Goal: Task Accomplishment & Management: Use online tool/utility

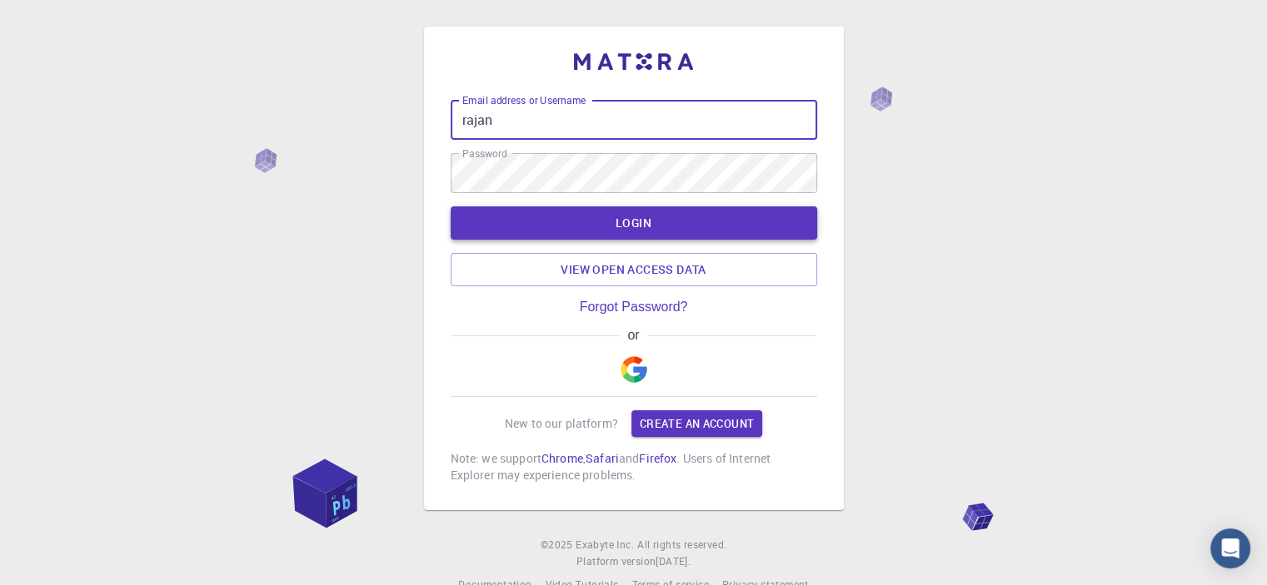
click at [633, 222] on button "LOGIN" at bounding box center [634, 223] width 366 height 33
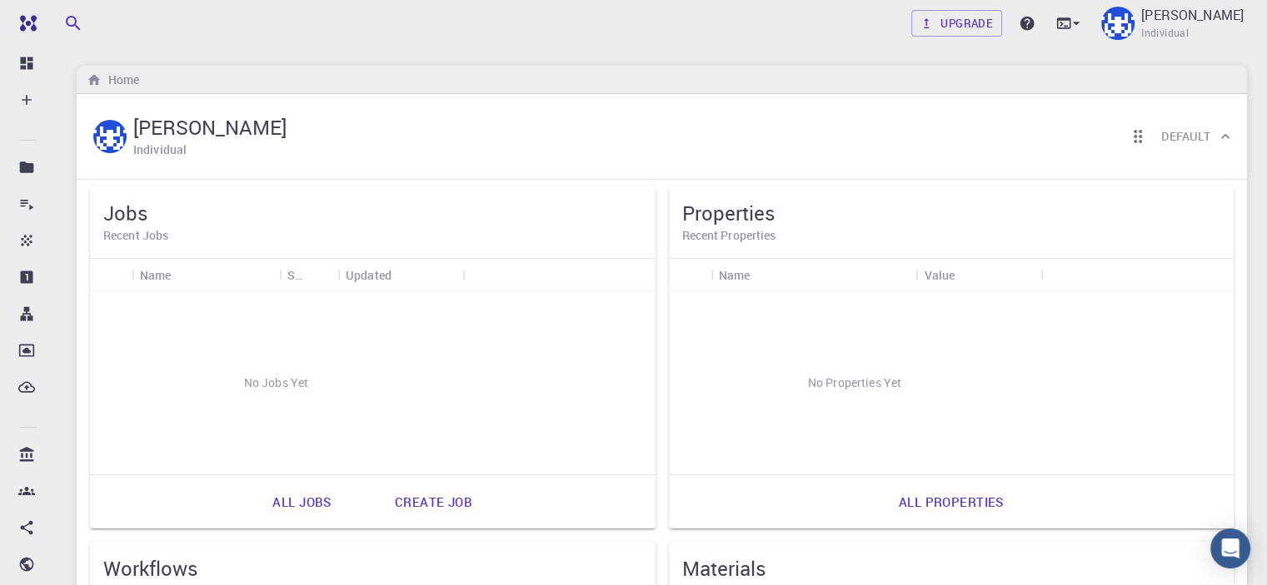
click at [172, 316] on div "No Jobs Yet" at bounding box center [276, 382] width 372 height 183
click at [175, 319] on div "No Jobs Yet" at bounding box center [276, 382] width 372 height 183
click at [242, 321] on div "No Jobs Yet" at bounding box center [276, 382] width 372 height 183
click at [236, 326] on div "No Jobs Yet" at bounding box center [276, 382] width 372 height 183
drag, startPoint x: 292, startPoint y: 369, endPoint x: 283, endPoint y: 374, distance: 10.4
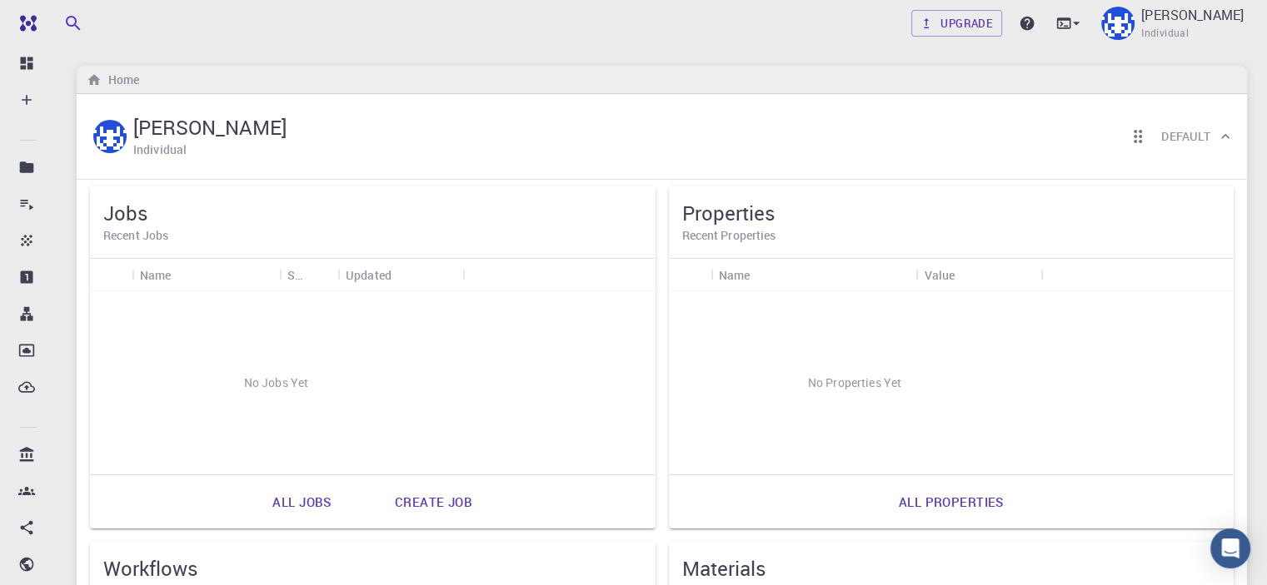
click at [286, 372] on div "No Jobs Yet" at bounding box center [276, 382] width 372 height 183
click at [292, 391] on div "No Jobs Yet" at bounding box center [276, 382] width 372 height 183
click at [295, 391] on div "No Jobs Yet" at bounding box center [276, 382] width 372 height 183
click at [376, 516] on link "Create job" at bounding box center [433, 502] width 114 height 40
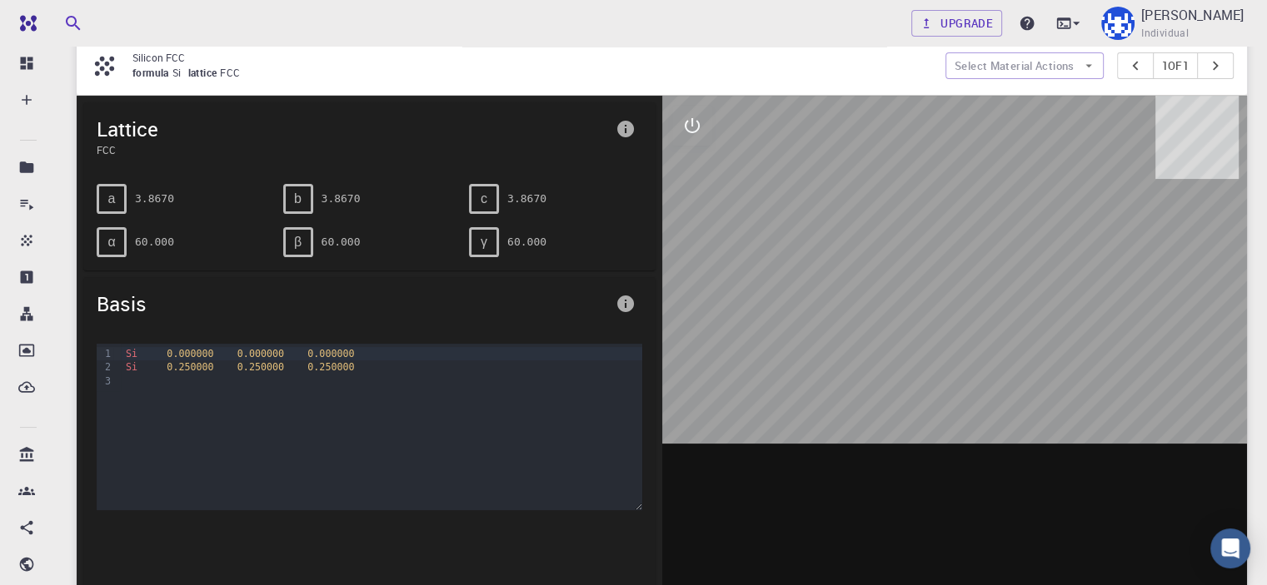
scroll to position [167, 0]
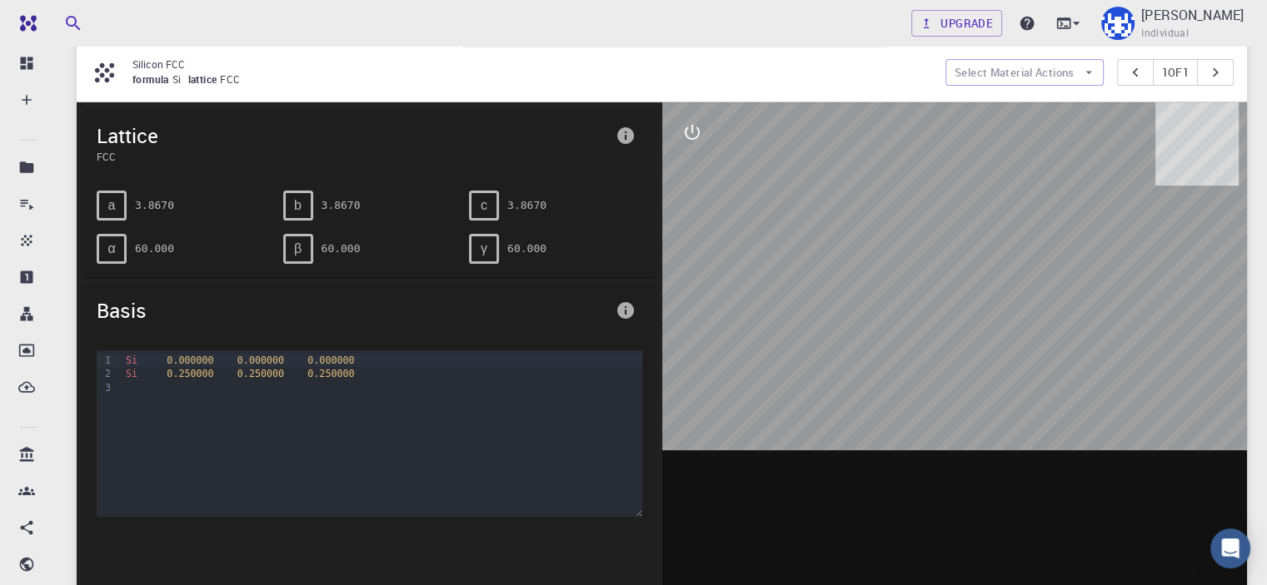
drag, startPoint x: 924, startPoint y: 281, endPoint x: 914, endPoint y: 341, distance: 61.5
click at [914, 341] on div at bounding box center [954, 361] width 585 height 518
drag, startPoint x: 688, startPoint y: 133, endPoint x: 644, endPoint y: 142, distance: 44.9
click at [686, 139] on icon "interactive" at bounding box center [692, 132] width 20 height 20
click at [689, 144] on button "interactive" at bounding box center [692, 132] width 40 height 40
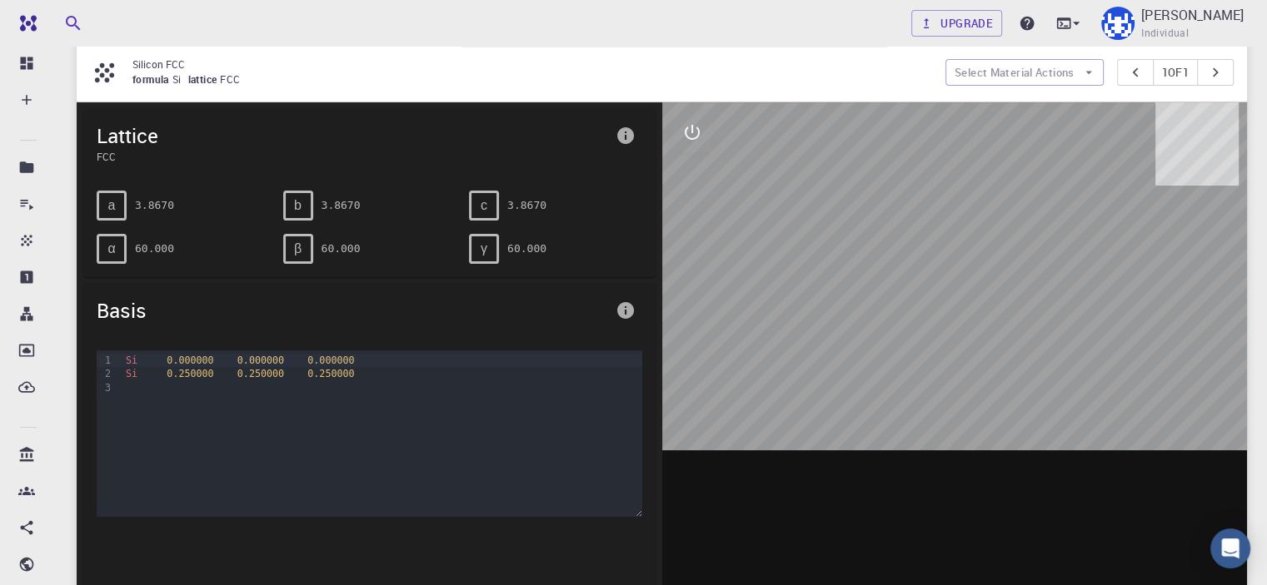
click at [516, 237] on pre "60.000" at bounding box center [526, 248] width 39 height 29
drag, startPoint x: 148, startPoint y: 244, endPoint x: 131, endPoint y: 246, distance: 17.6
click at [131, 246] on div "α 60.000" at bounding box center [183, 249] width 173 height 30
click at [113, 245] on span "α" at bounding box center [110, 249] width 7 height 15
click at [162, 241] on pre "60.000" at bounding box center [154, 248] width 39 height 29
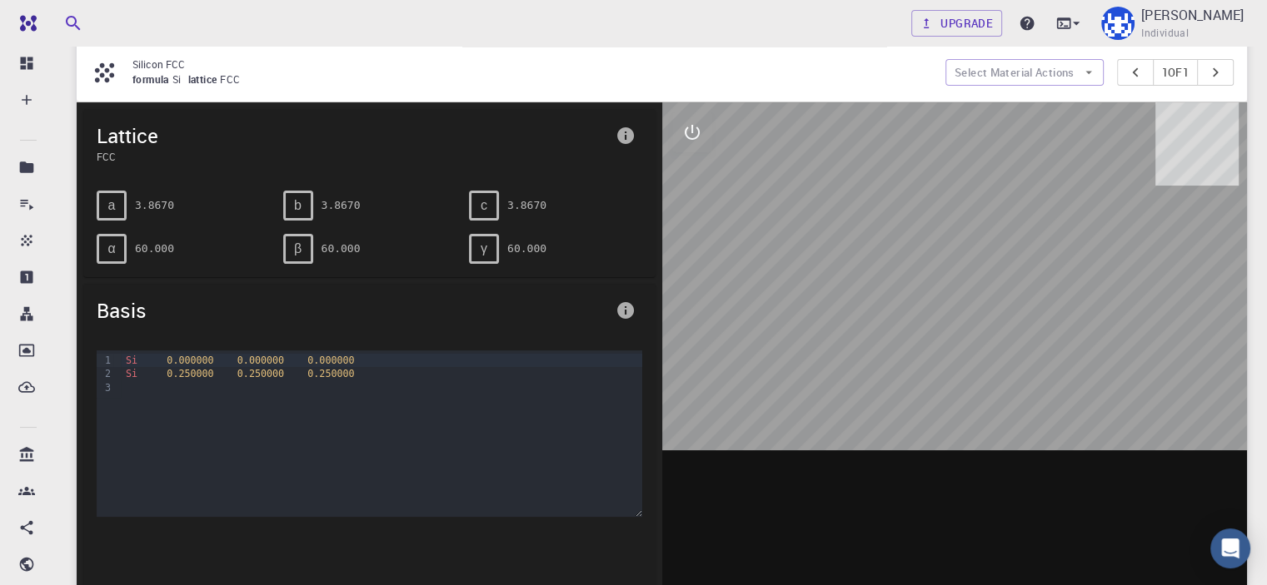
click at [620, 132] on icon "info" at bounding box center [625, 135] width 17 height 17
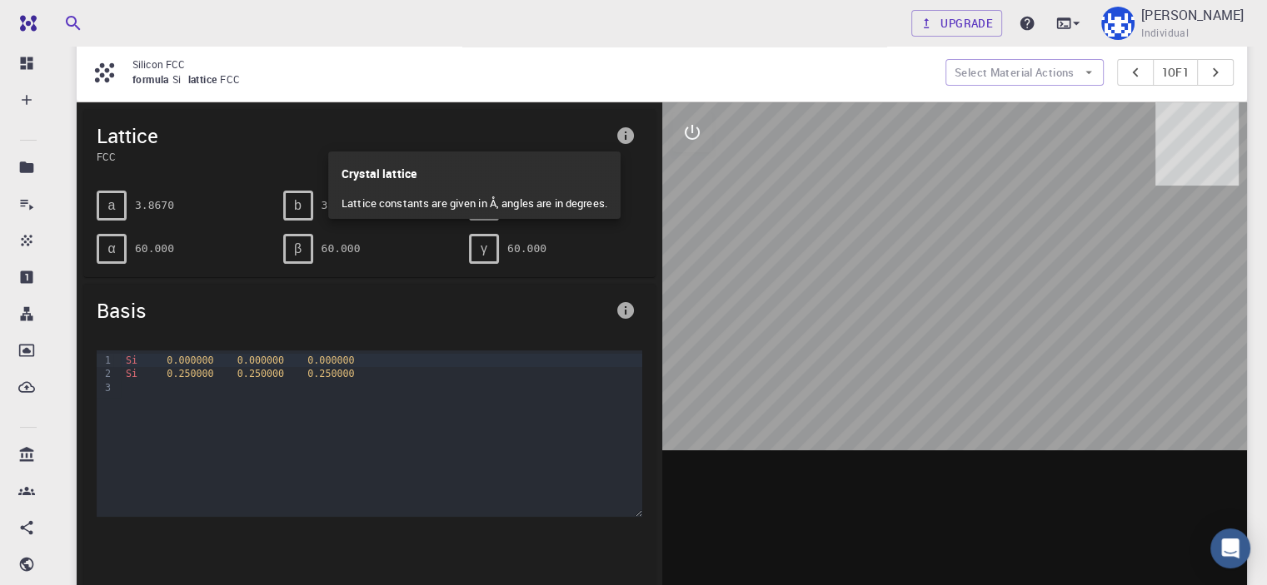
click at [329, 272] on div at bounding box center [633, 292] width 1267 height 585
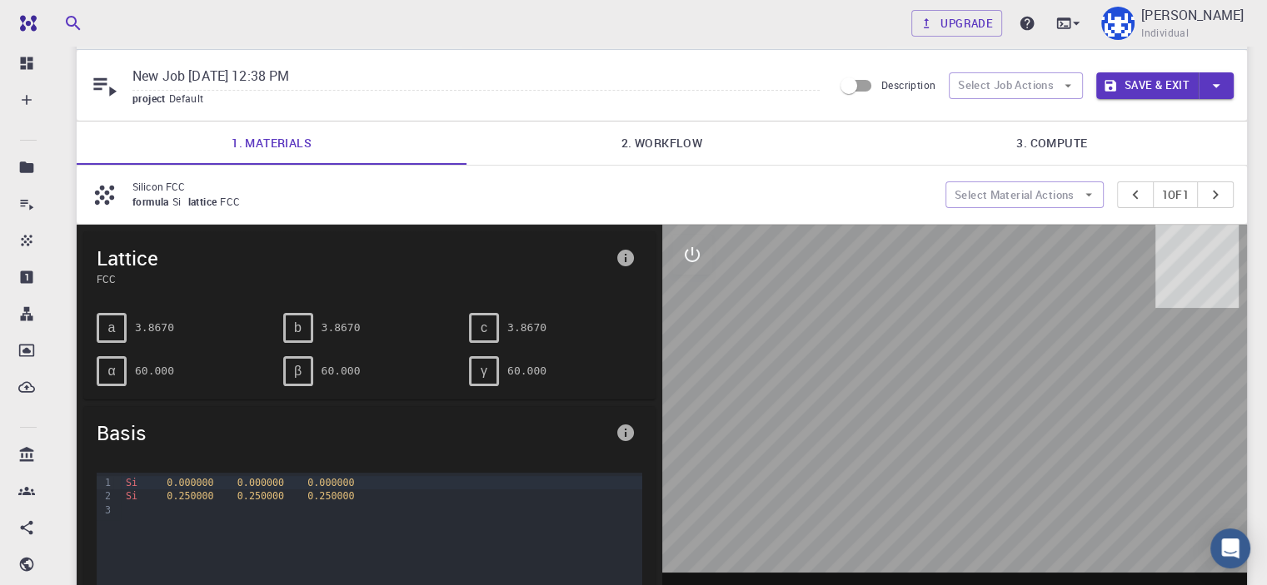
scroll to position [0, 0]
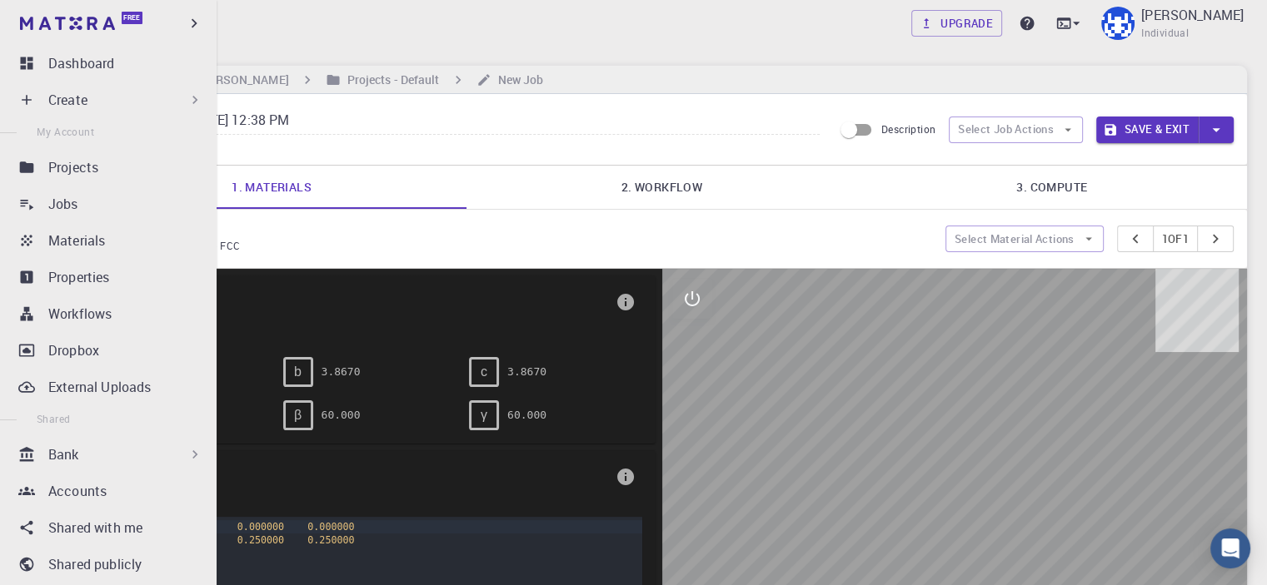
click at [30, 99] on icon at bounding box center [27, 100] width 10 height 10
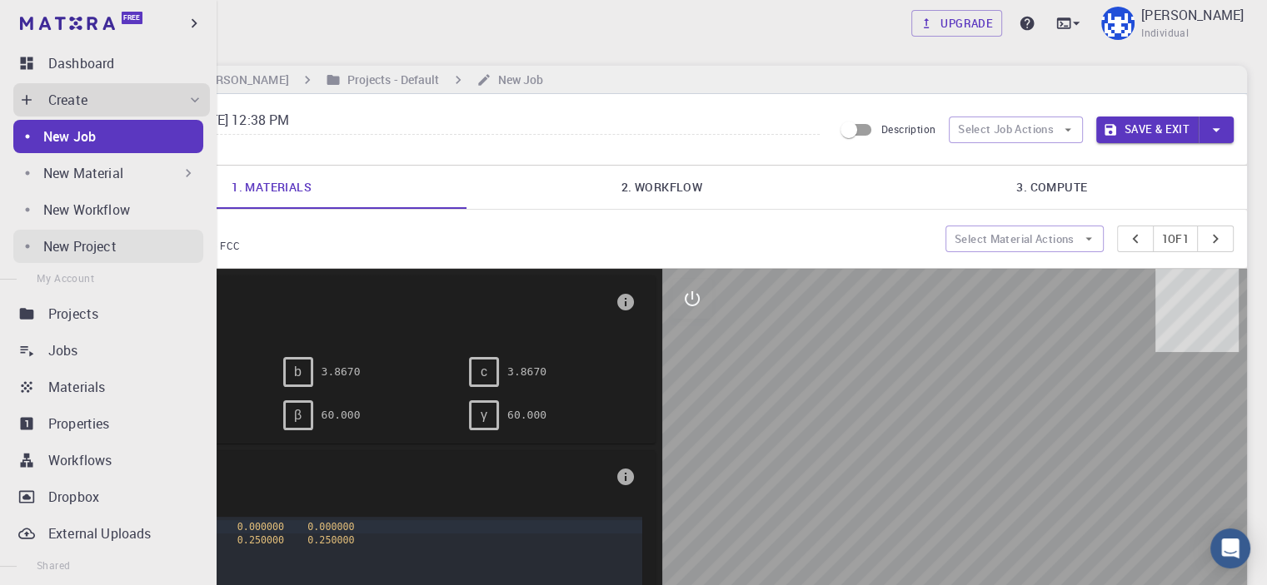
click at [137, 255] on div "New Project" at bounding box center [123, 247] width 160 height 20
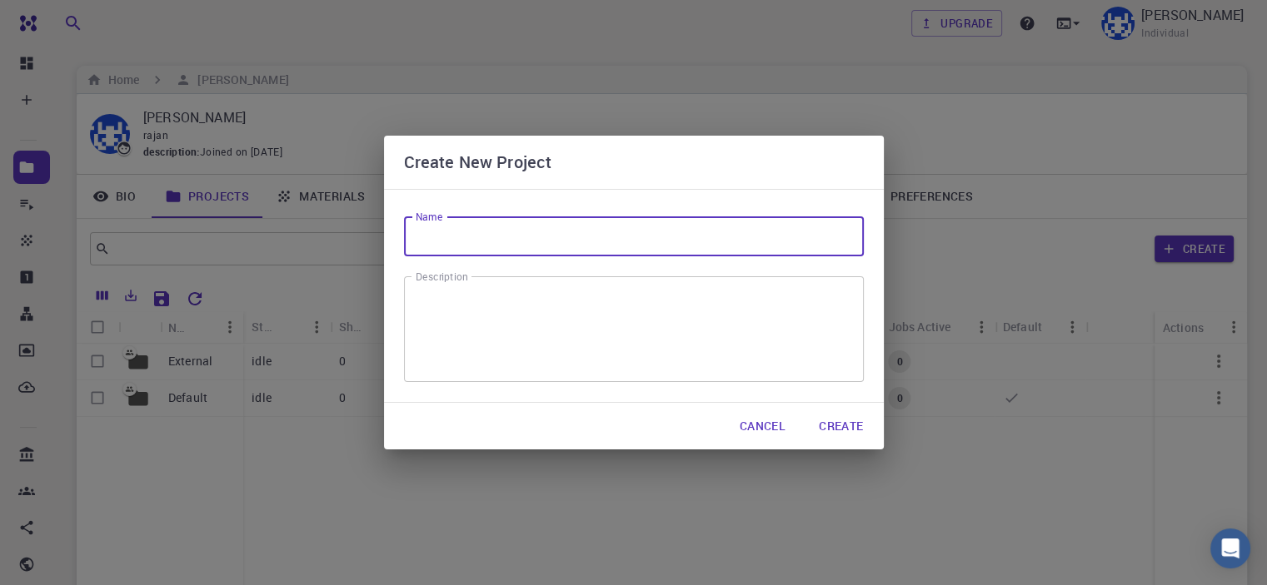
click at [600, 242] on input "Name" at bounding box center [634, 237] width 460 height 40
type input "Mn-Al"
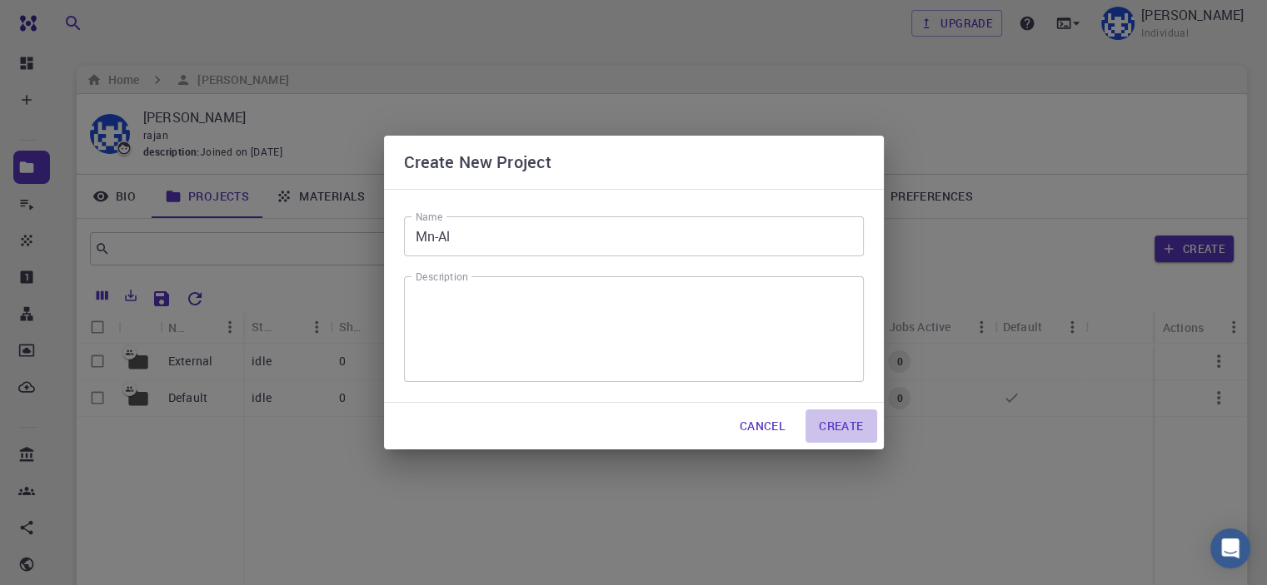
click at [846, 426] on button "Create" at bounding box center [840, 426] width 71 height 33
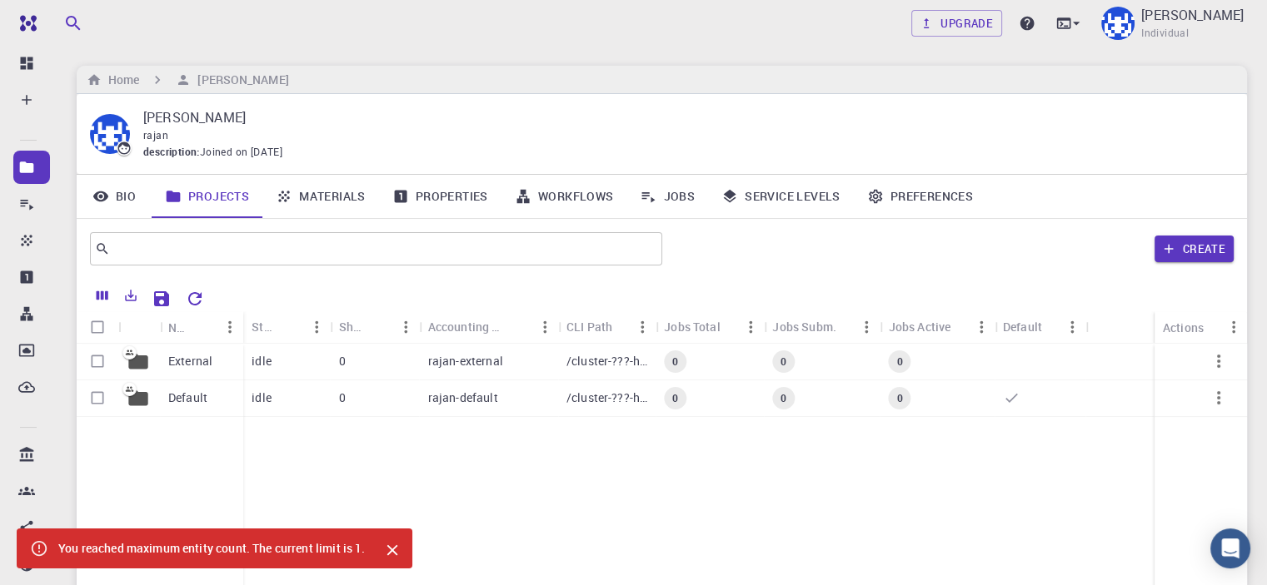
click at [396, 546] on icon "Close" at bounding box center [392, 550] width 18 height 18
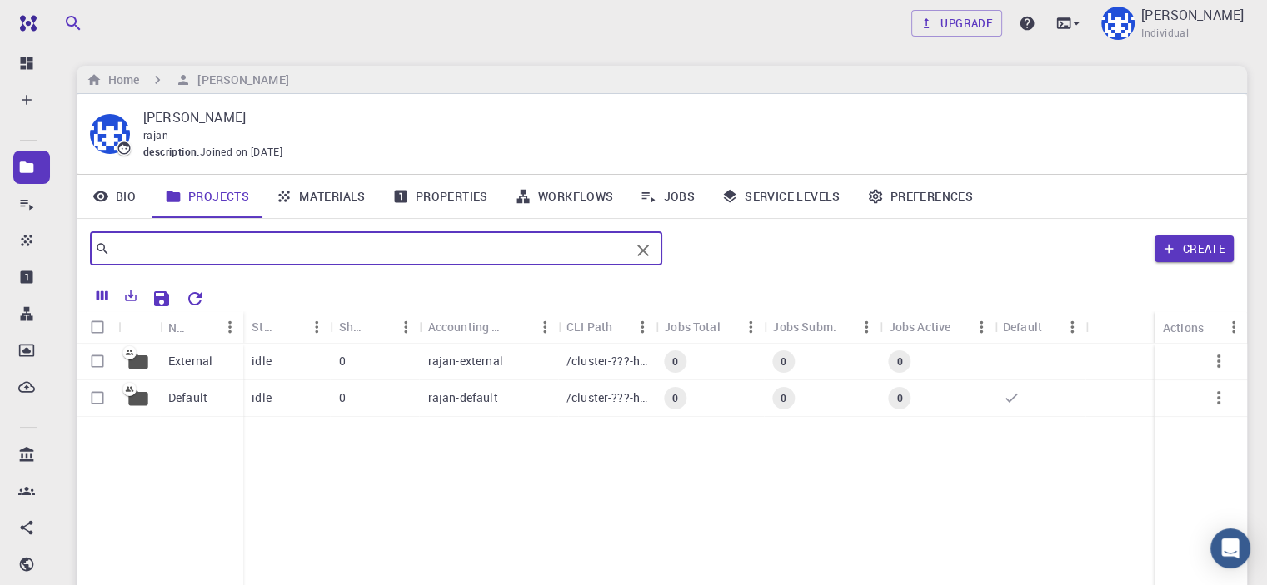
click at [336, 248] on input "text" at bounding box center [370, 248] width 520 height 23
click at [627, 248] on input "text" at bounding box center [370, 248] width 520 height 23
click at [1186, 250] on button "Create" at bounding box center [1193, 249] width 79 height 27
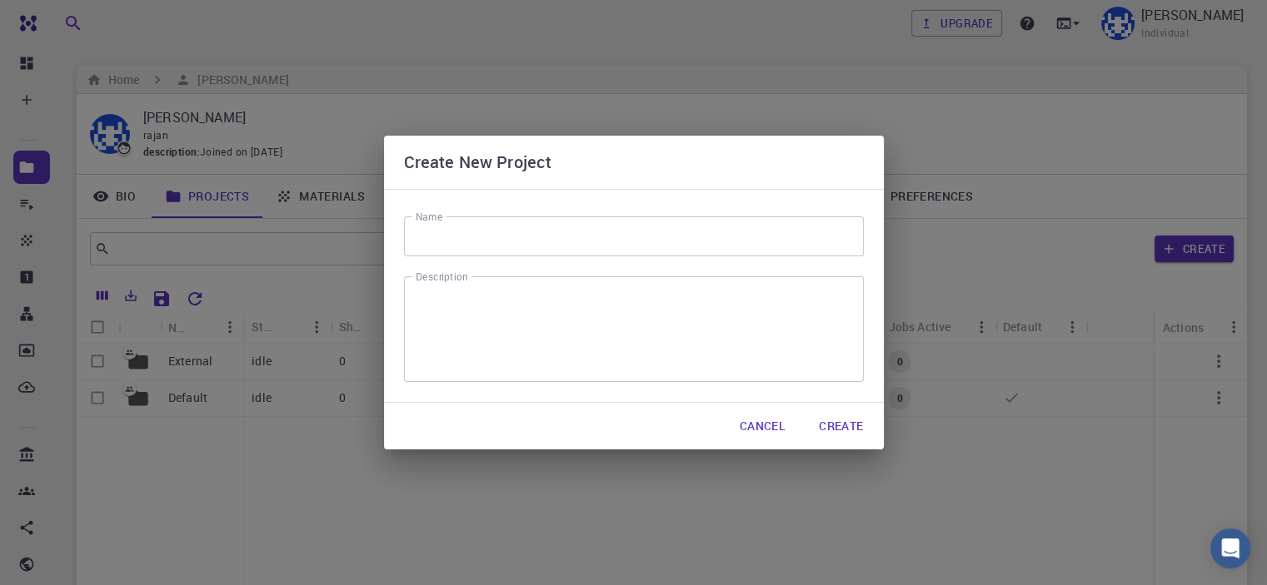
click at [830, 426] on button "Create" at bounding box center [840, 426] width 71 height 33
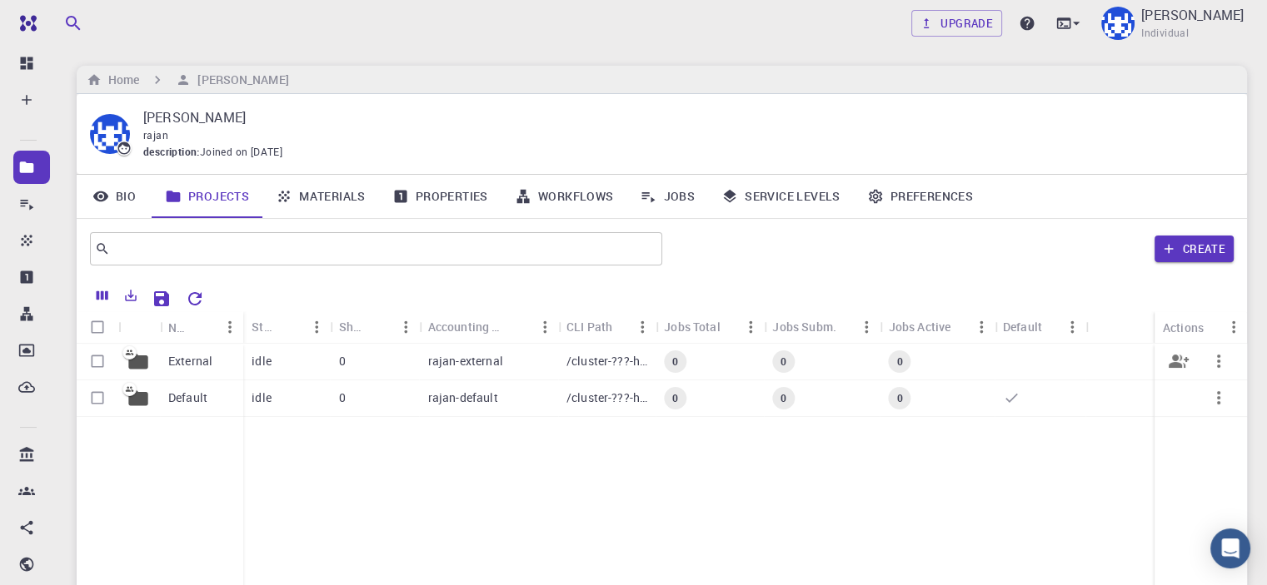
click at [105, 358] on input "Select row" at bounding box center [98, 362] width 32 height 32
checkbox input "true"
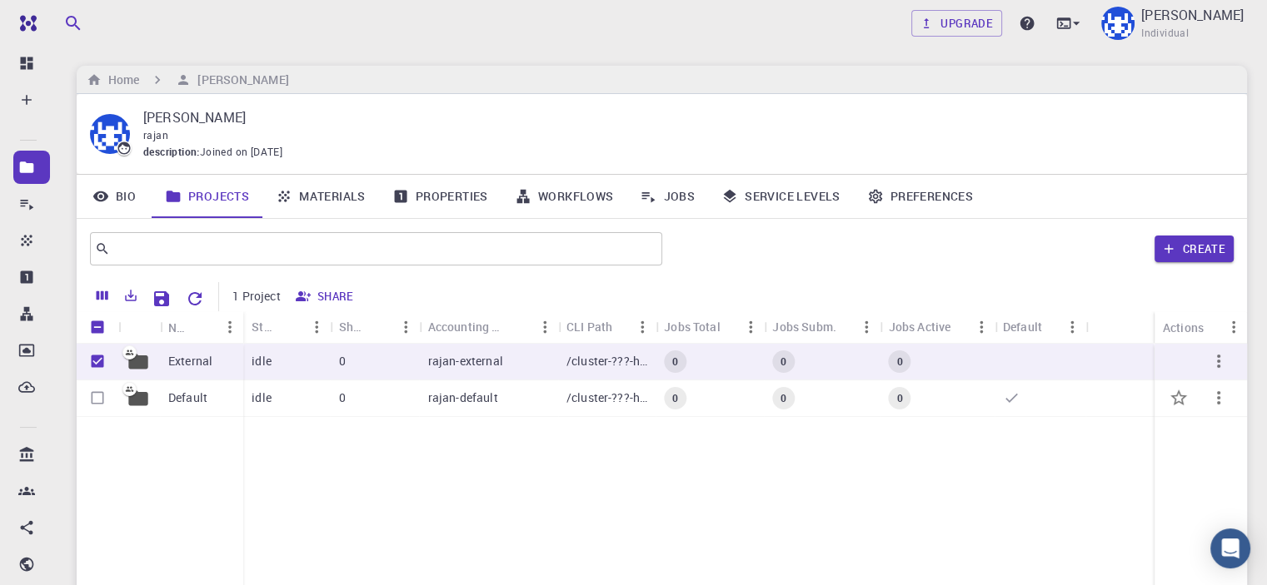
click at [100, 384] on input "Select row" at bounding box center [98, 398] width 32 height 32
checkbox input "true"
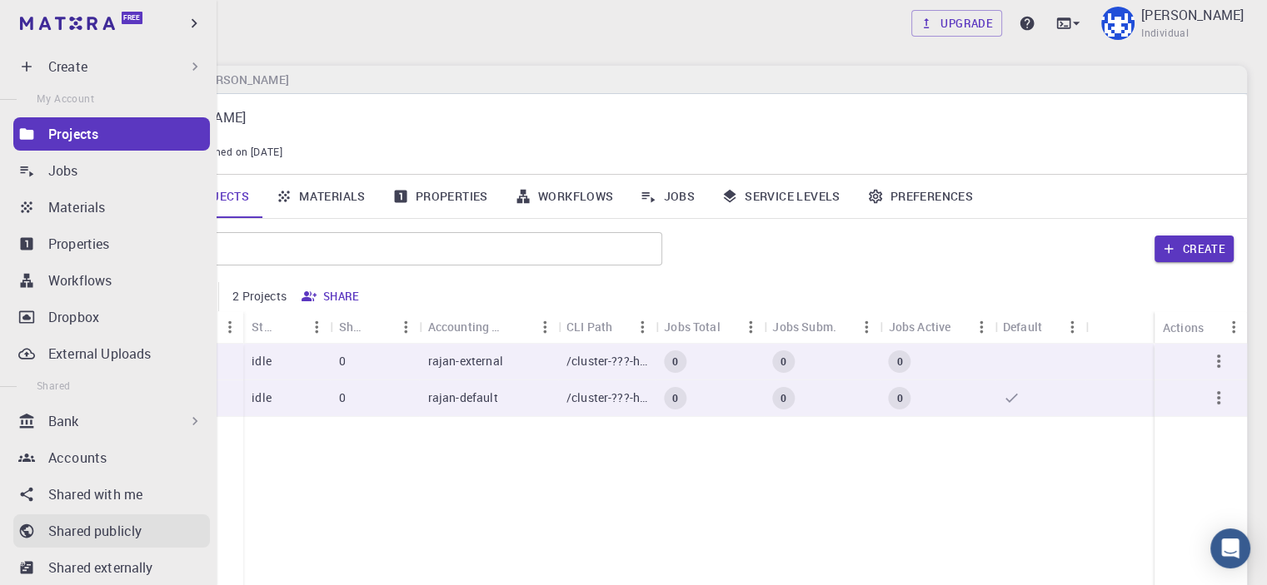
scroll to position [83, 0]
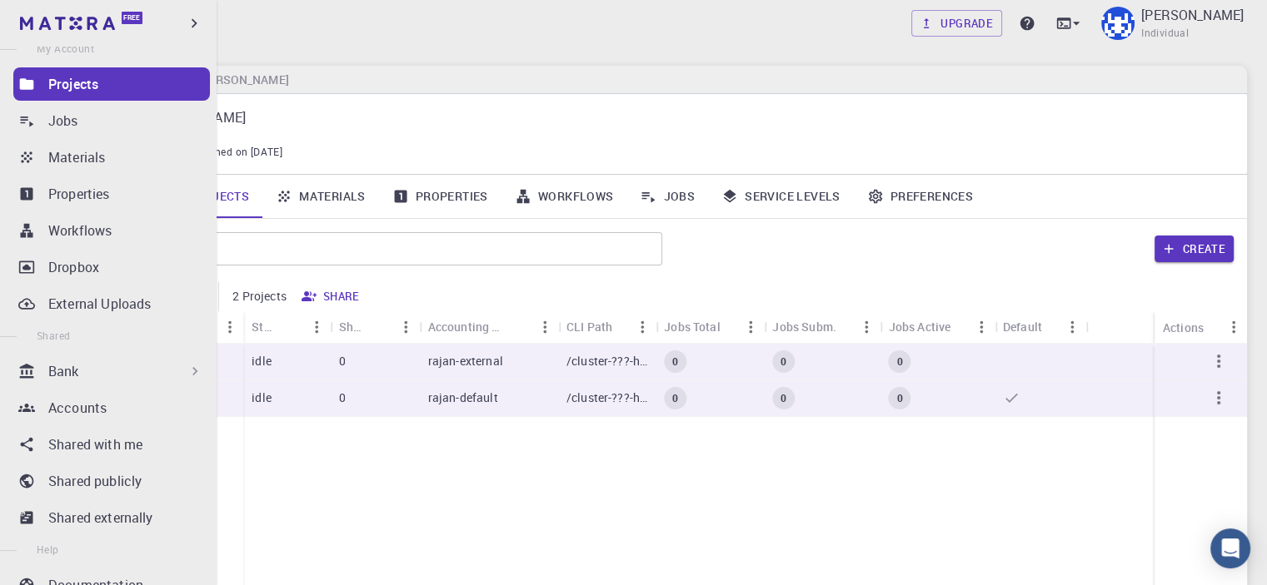
click at [90, 376] on div "Bank" at bounding box center [125, 371] width 155 height 20
click at [43, 129] on link "Jobs" at bounding box center [111, 120] width 197 height 33
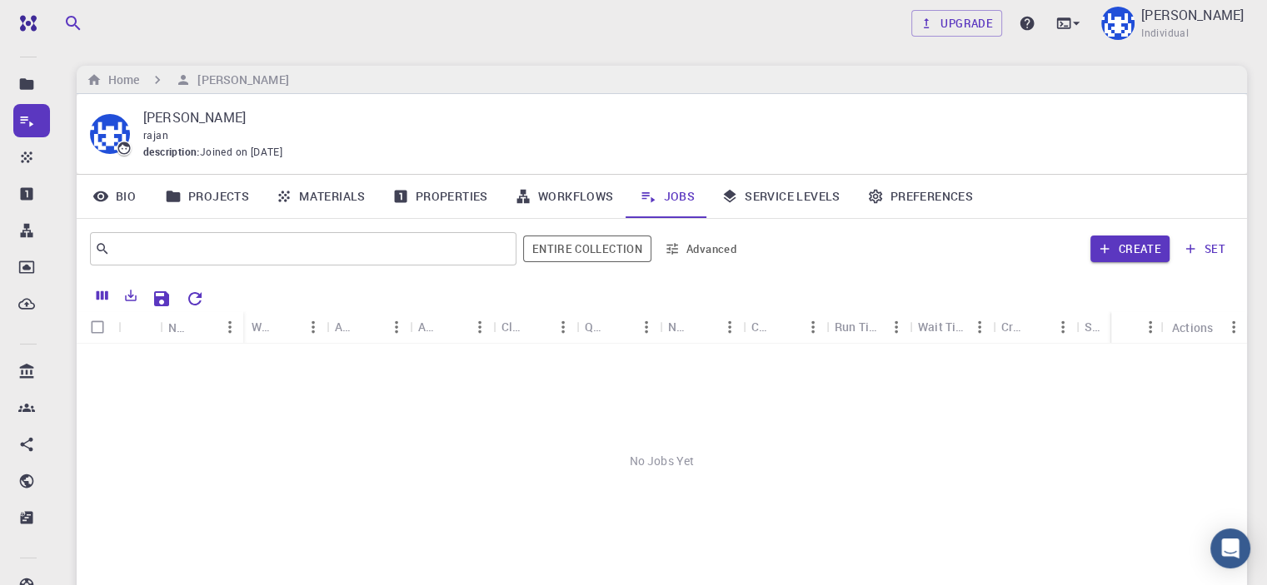
click at [534, 365] on div "No Jobs Yet" at bounding box center [662, 461] width 1170 height 235
click at [470, 256] on input "text" at bounding box center [297, 248] width 374 height 23
click at [1148, 251] on button "Create" at bounding box center [1129, 249] width 79 height 27
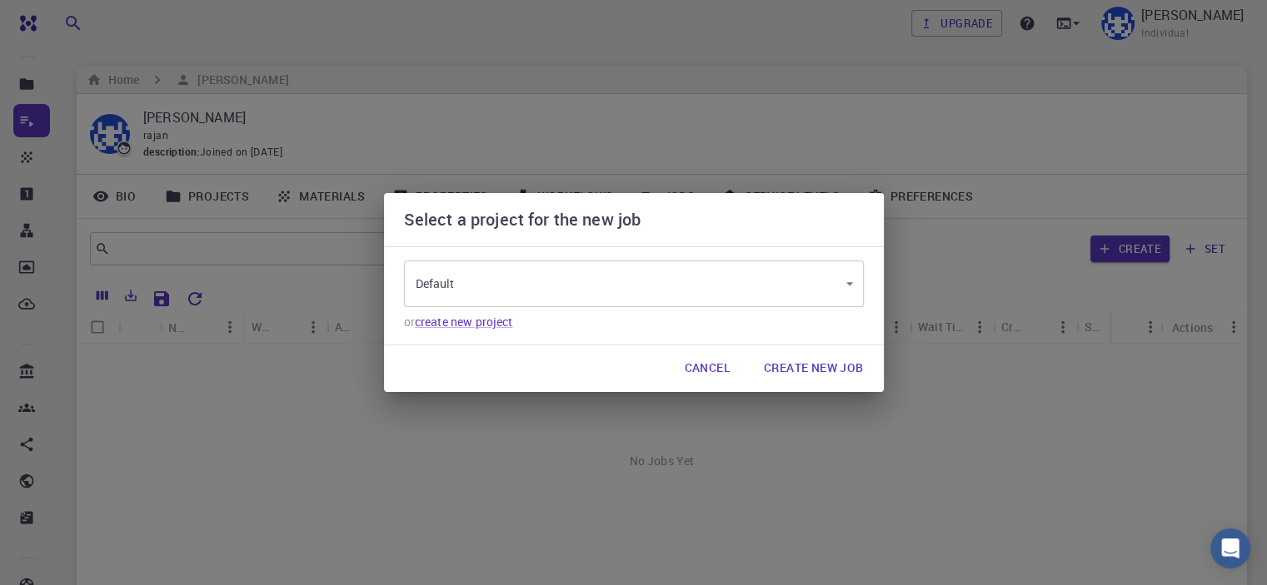
click at [600, 282] on body "Free Dashboard Create New Job New Material Create Material Upload File Import f…" at bounding box center [633, 382] width 1267 height 765
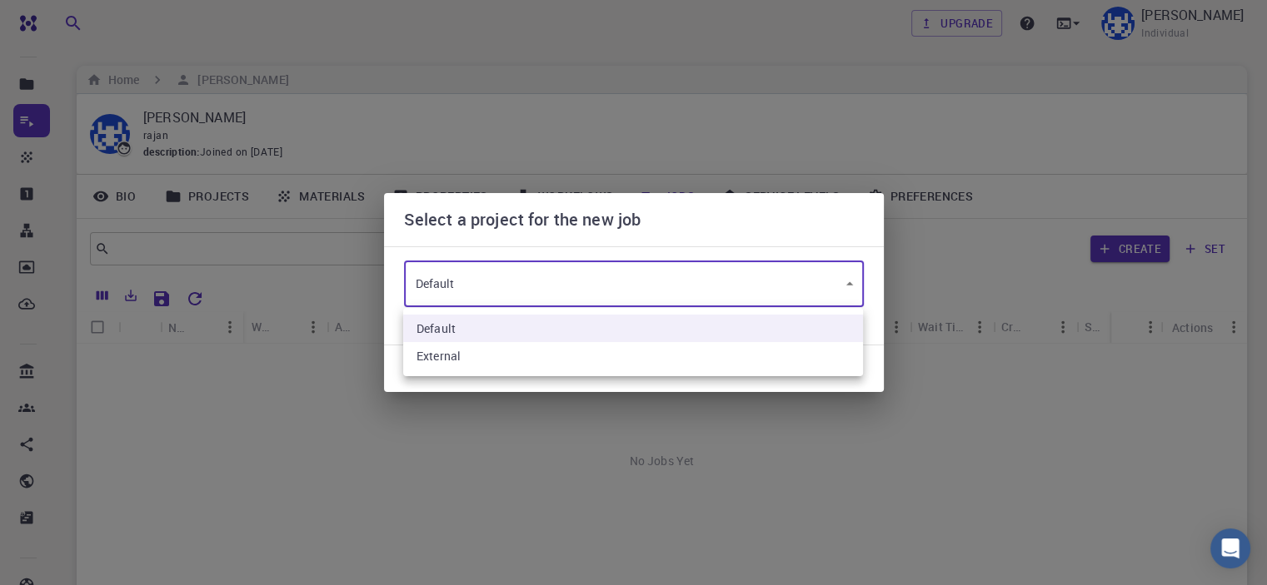
click at [538, 326] on li "Default" at bounding box center [633, 328] width 460 height 27
click at [593, 269] on body "Free Dashboard Create New Job New Material Create Material Upload File Import f…" at bounding box center [633, 382] width 1267 height 765
click at [536, 354] on li "External" at bounding box center [633, 355] width 460 height 27
type input "4rG3a9vrTX6qzDMXw"
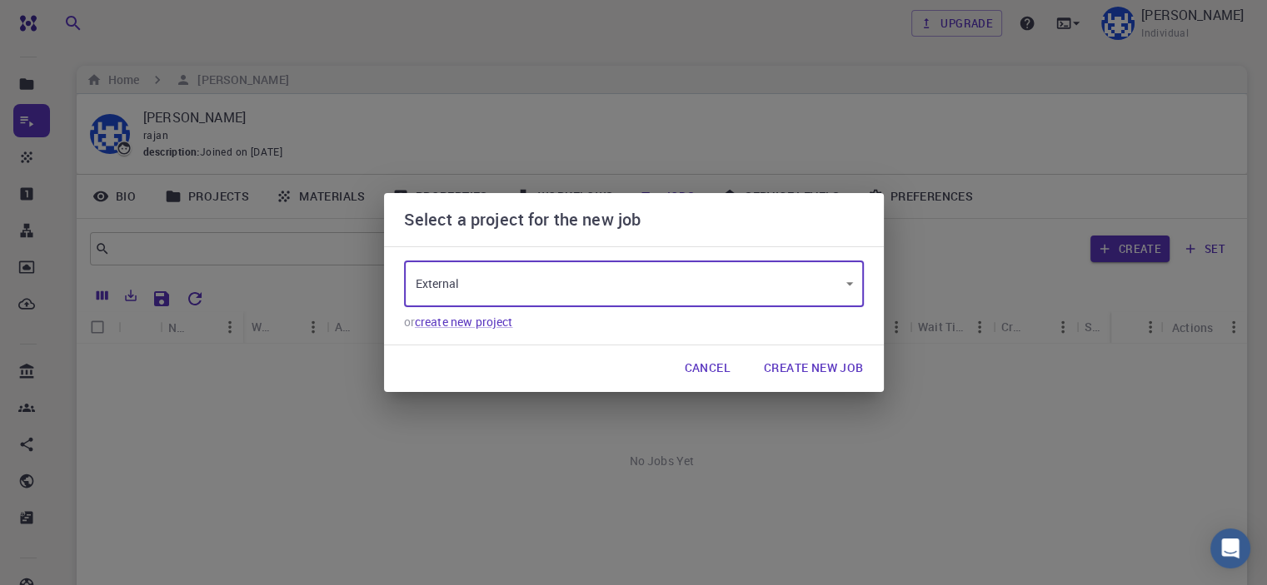
click at [526, 276] on body "Free Dashboard Create New Job New Material Create Material Upload File Import f…" at bounding box center [633, 382] width 1267 height 765
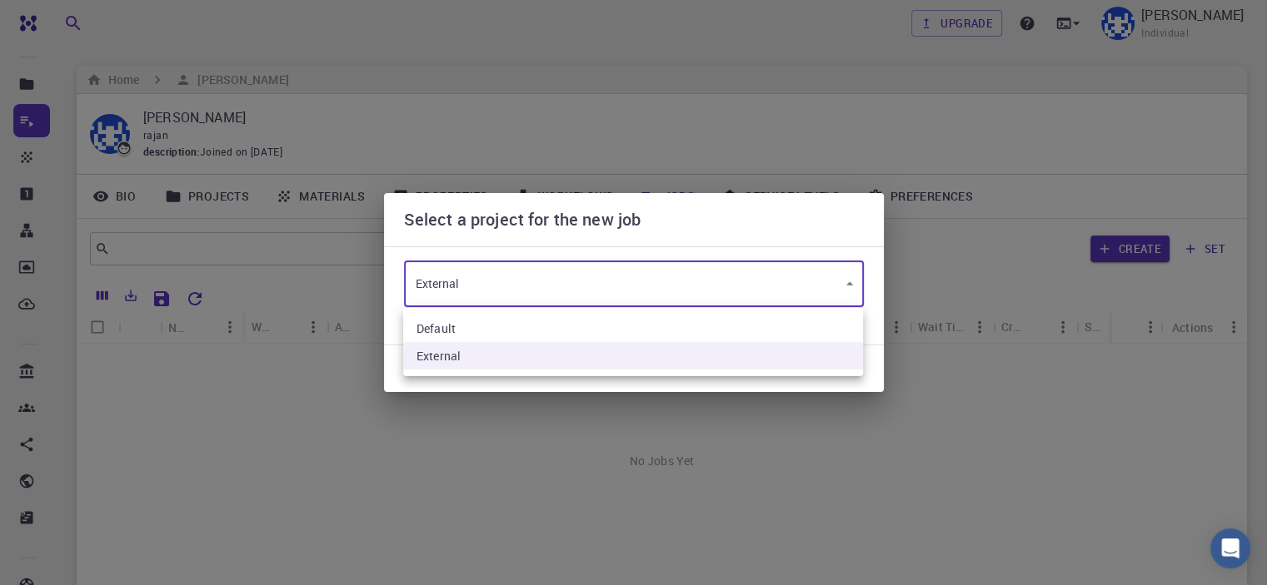
click at [563, 366] on li "External" at bounding box center [633, 355] width 460 height 27
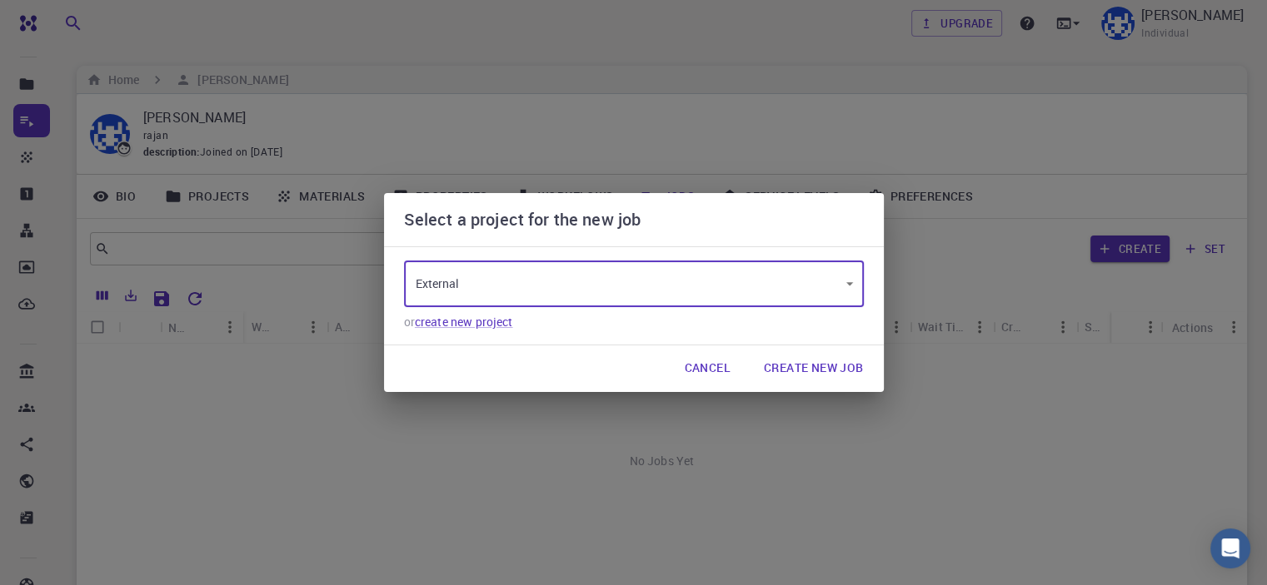
click at [815, 367] on button "Create New Job" at bounding box center [813, 368] width 127 height 33
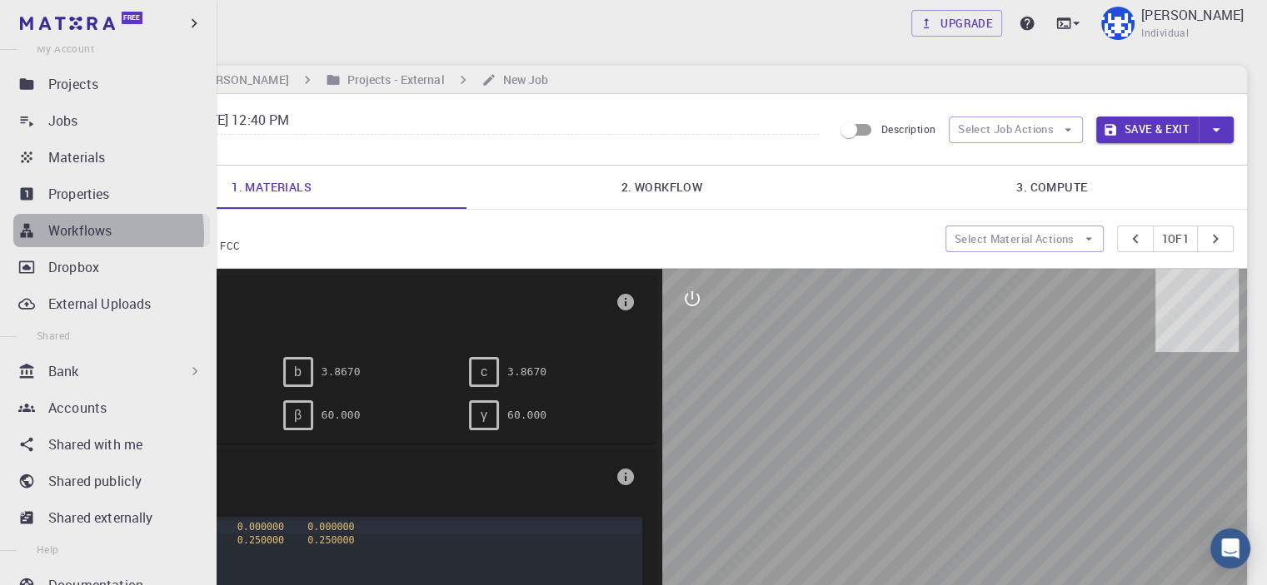
click at [83, 234] on p "Workflows" at bounding box center [79, 231] width 63 height 20
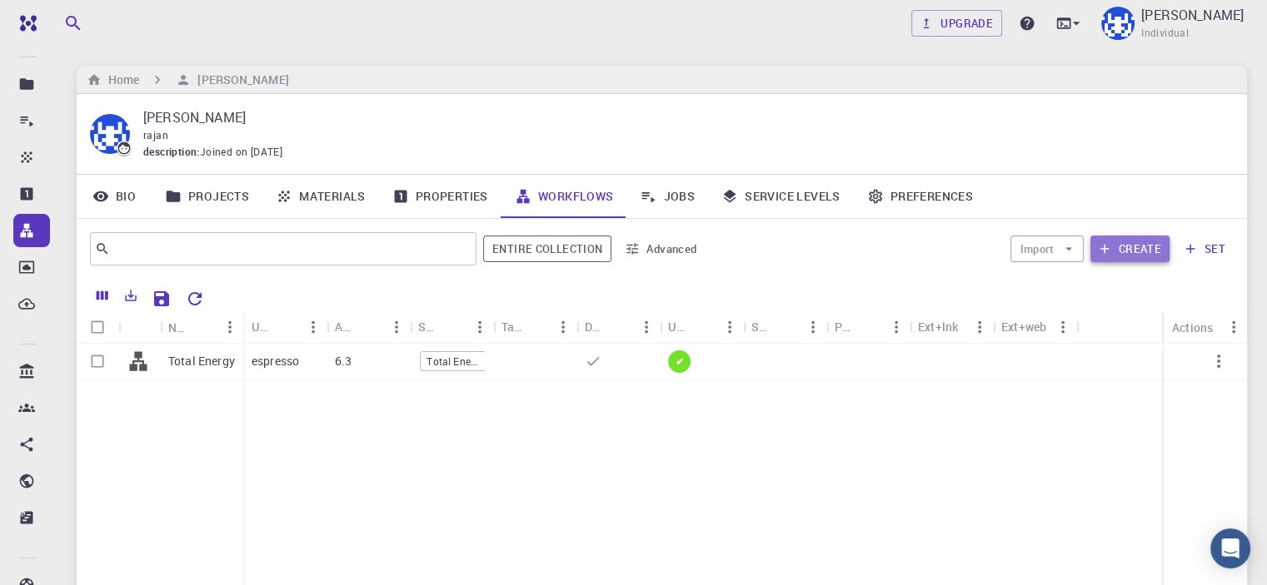
click at [1143, 249] on button "Create" at bounding box center [1129, 249] width 79 height 27
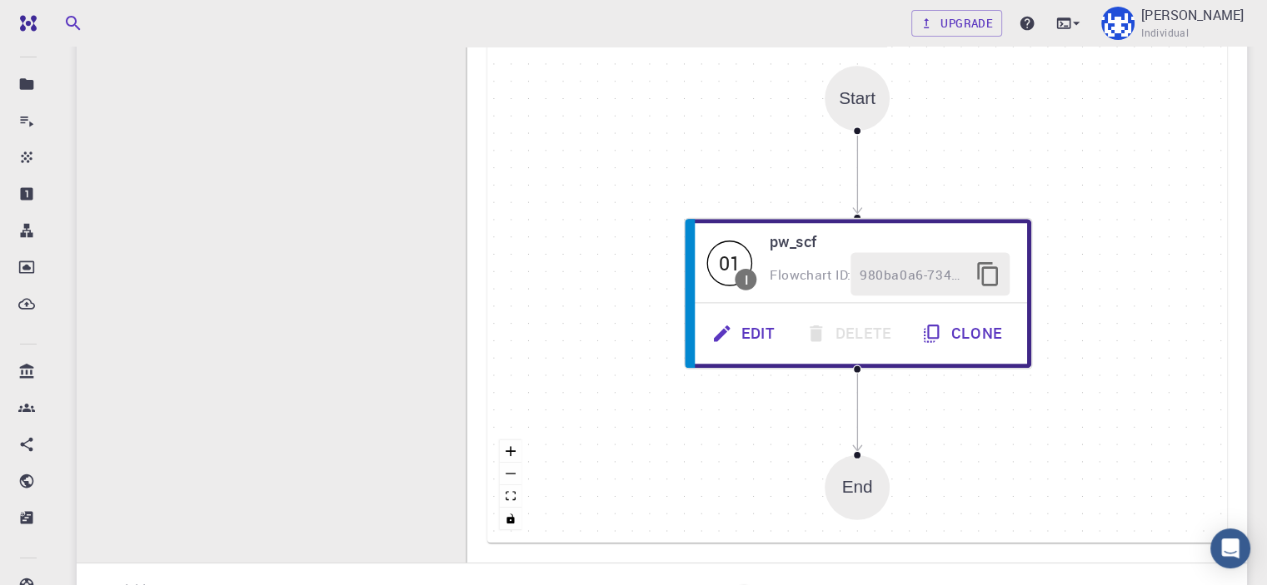
scroll to position [416, 0]
